Goal: Find specific page/section: Find specific page/section

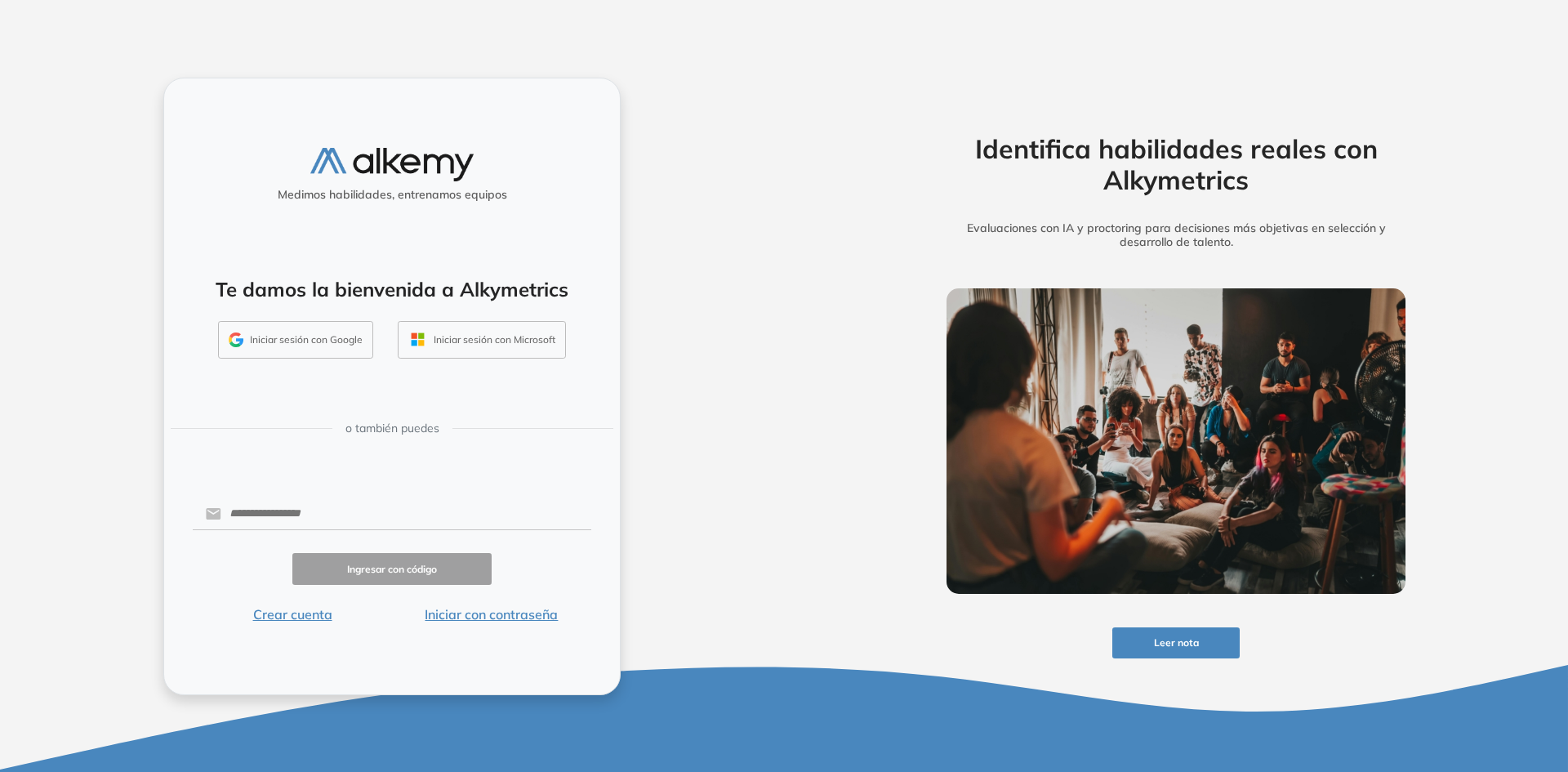
click at [313, 342] on button "Iniciar sesión con Google" at bounding box center [296, 339] width 155 height 37
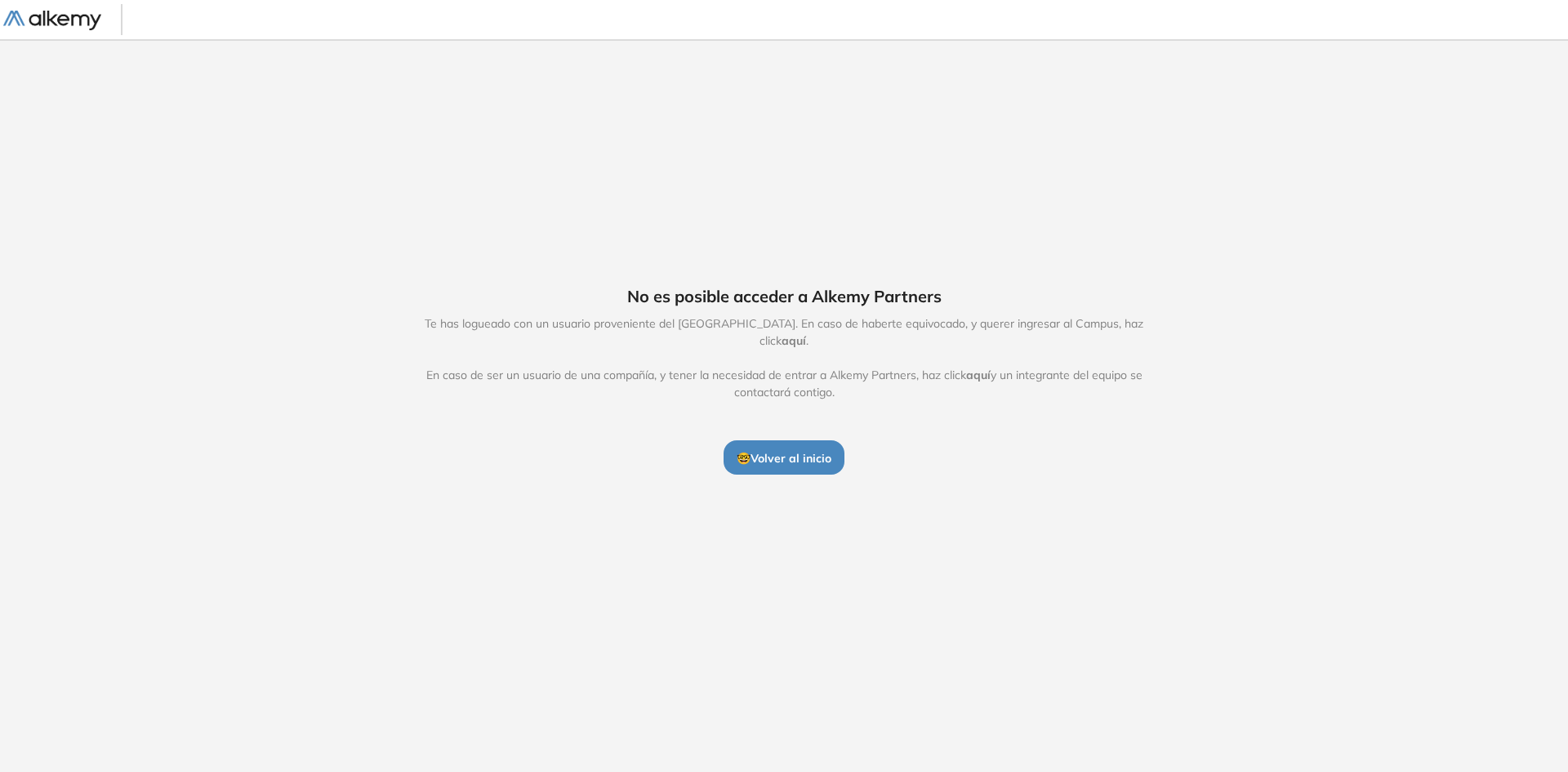
click at [806, 333] on span "aquí" at bounding box center [793, 340] width 25 height 15
